Goal: Transaction & Acquisition: Purchase product/service

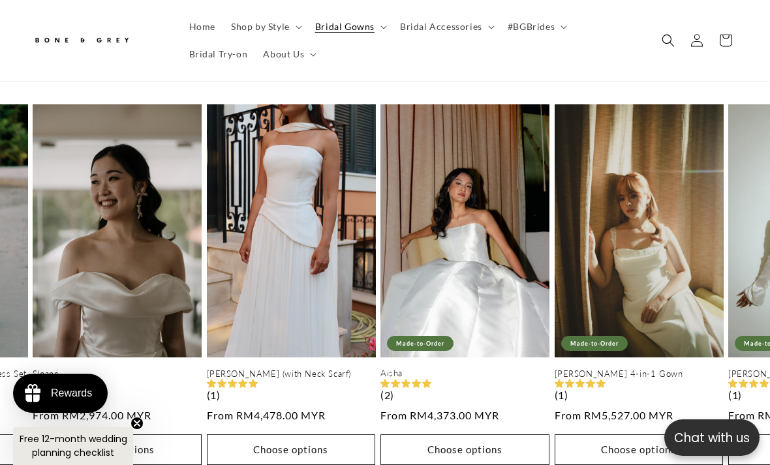
scroll to position [0, 348]
click at [659, 368] on link "[PERSON_NAME] 4-in-1 Gown" at bounding box center [638, 373] width 169 height 11
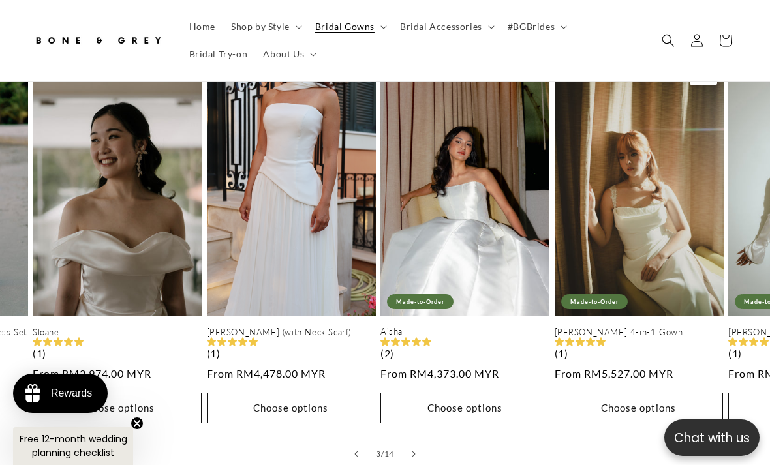
scroll to position [0, 498]
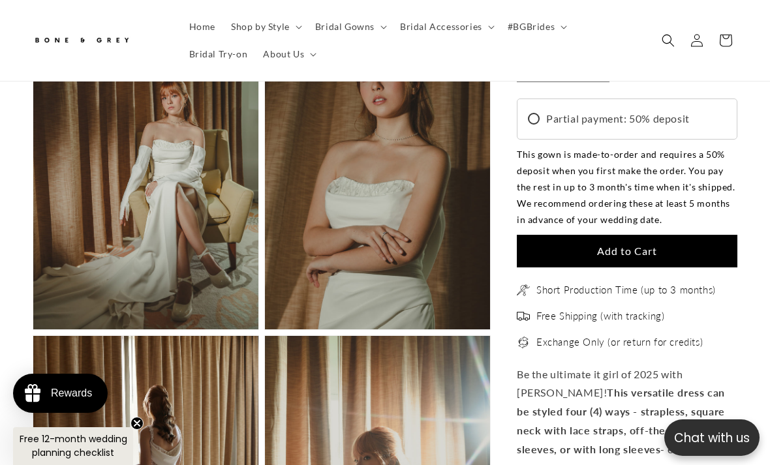
scroll to position [0, 249]
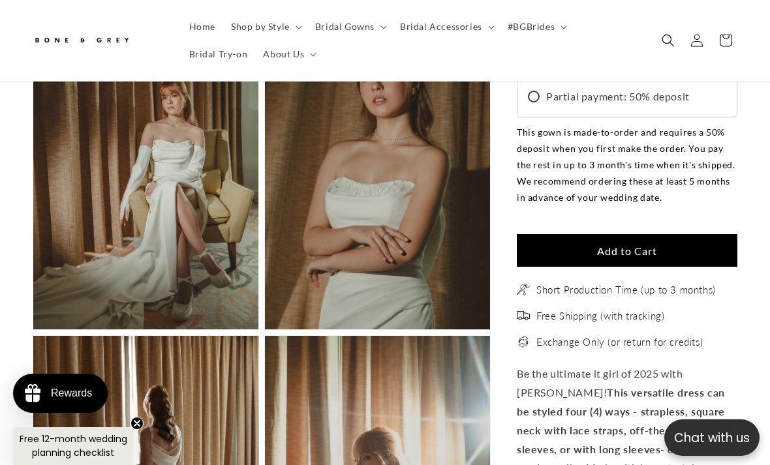
click at [340, 33] on summary "Bridal Gowns" at bounding box center [349, 26] width 85 height 27
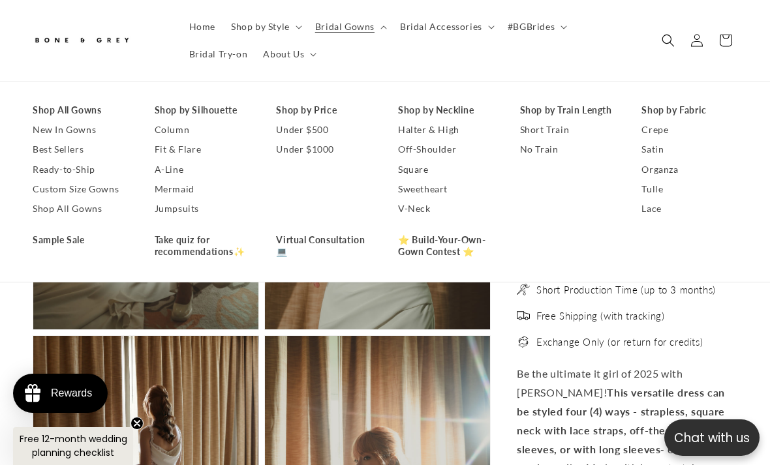
scroll to position [0, 498]
click at [260, 27] on span "Shop by Style" at bounding box center [260, 27] width 59 height 12
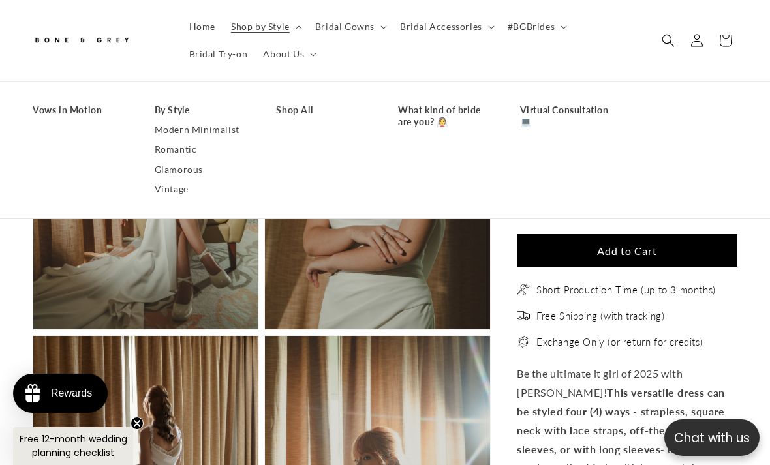
click at [670, 38] on icon "Search" at bounding box center [667, 40] width 13 height 13
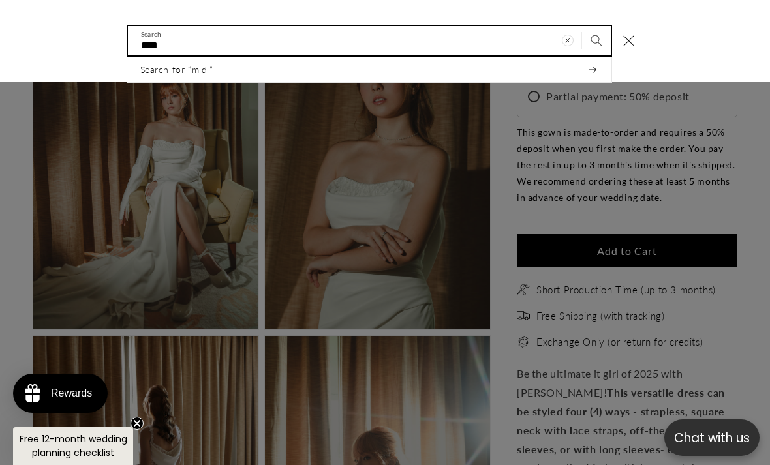
type input "****"
click at [595, 40] on button "Search" at bounding box center [596, 40] width 29 height 29
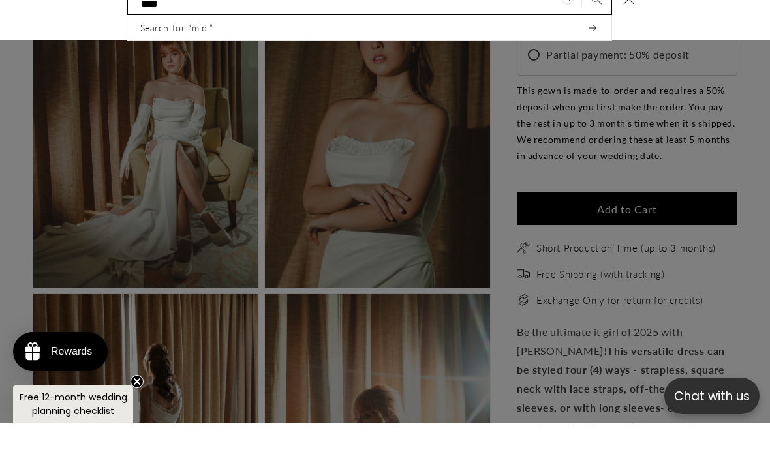
scroll to position [0, 0]
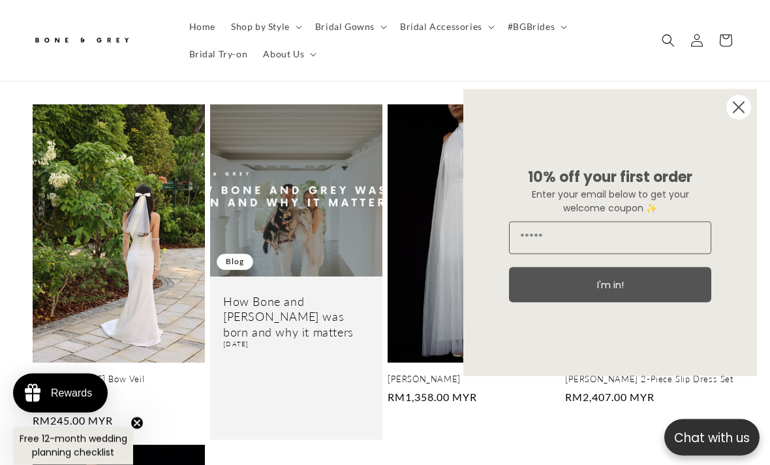
scroll to position [230, 0]
click at [740, 120] on circle "Close dialog" at bounding box center [738, 107] width 25 height 25
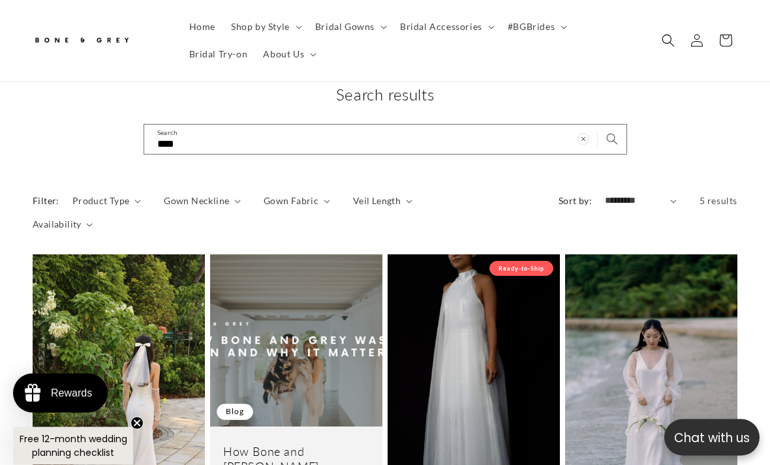
scroll to position [0, 0]
